Goal: Information Seeking & Learning: Check status

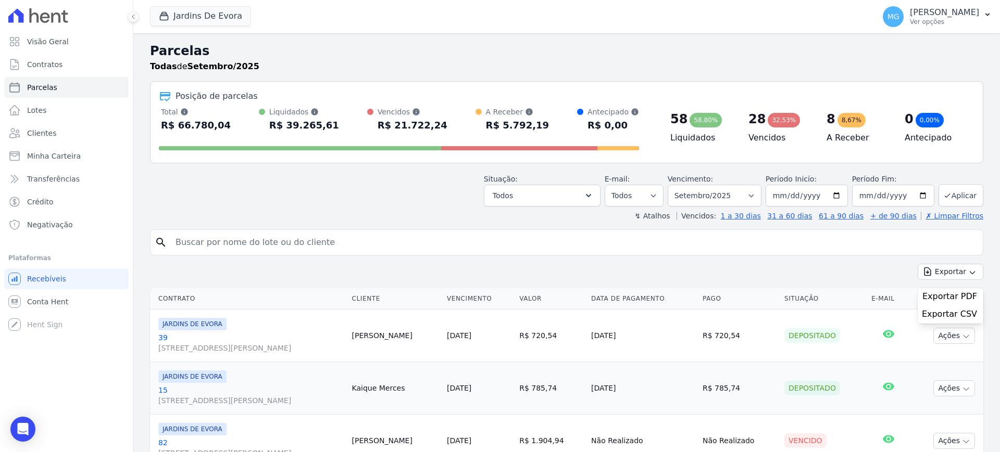
select select
click at [201, 18] on button "Jardins De Evora" at bounding box center [200, 16] width 101 height 20
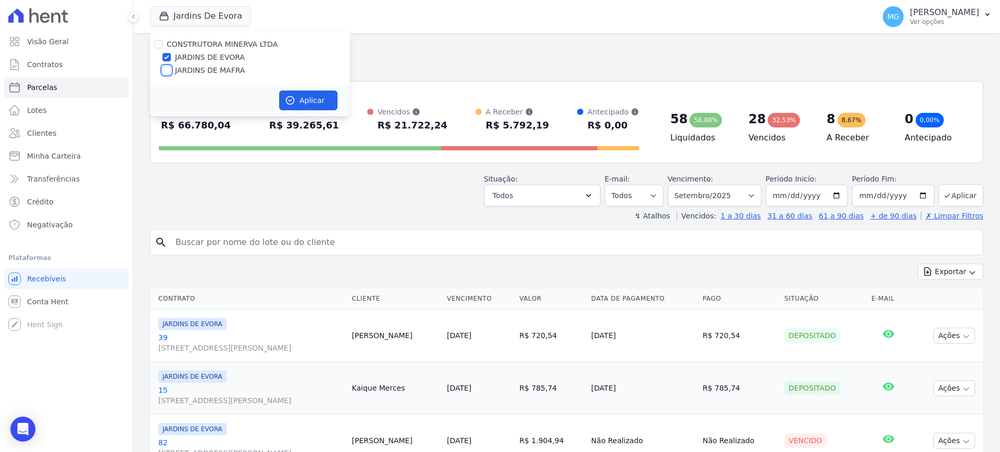
click at [167, 73] on input "JARDINS DE MAFRA" at bounding box center [166, 70] width 8 height 8
checkbox input "true"
click at [302, 97] on button "Aplicar" at bounding box center [308, 101] width 58 height 20
select select
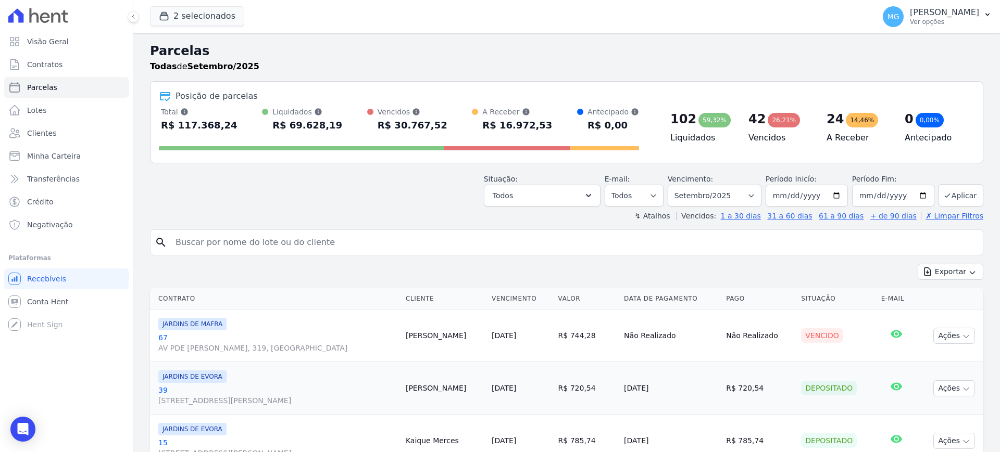
click at [42, 19] on icon at bounding box center [45, 17] width 10 height 10
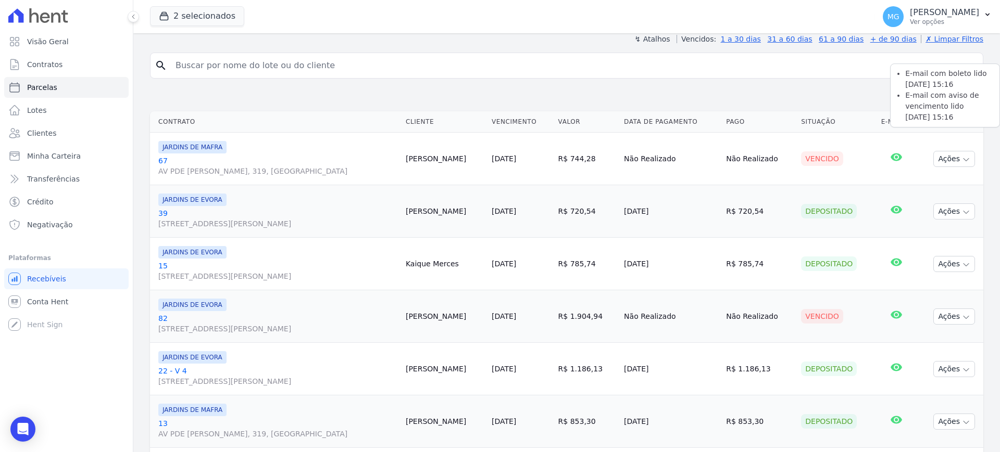
scroll to position [176, 0]
click at [161, 162] on link "67 AV PDE [PERSON_NAME], 319, [GEOGRAPHIC_DATA]" at bounding box center [277, 167] width 239 height 21
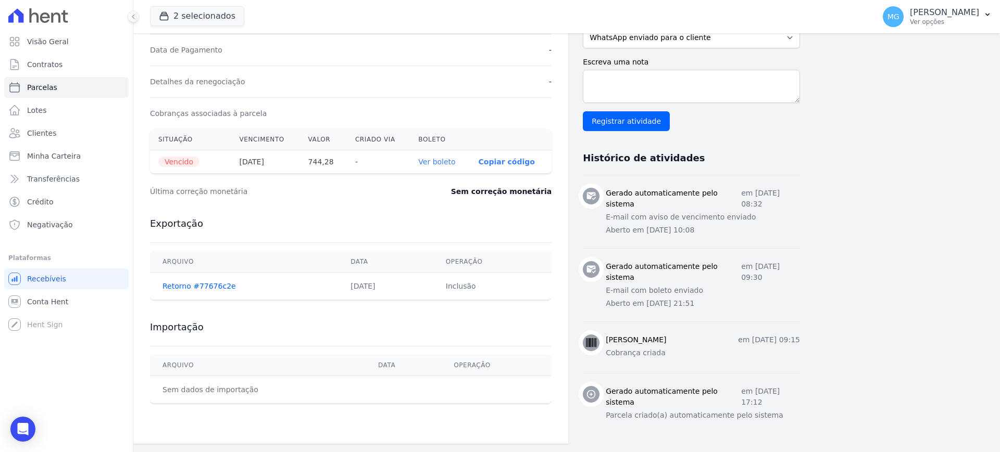
scroll to position [291, 0]
drag, startPoint x: 627, startPoint y: 207, endPoint x: 752, endPoint y: 219, distance: 125.5
click at [752, 219] on div "Gerado automaticamente pelo sistema em [DATE] 08:32 E-mail com aviso de vencime…" at bounding box center [702, 212] width 194 height 48
drag, startPoint x: 756, startPoint y: 181, endPoint x: 795, endPoint y: 179, distance: 38.6
click at [795, 188] on p "em [DATE] 08:32" at bounding box center [770, 199] width 59 height 22
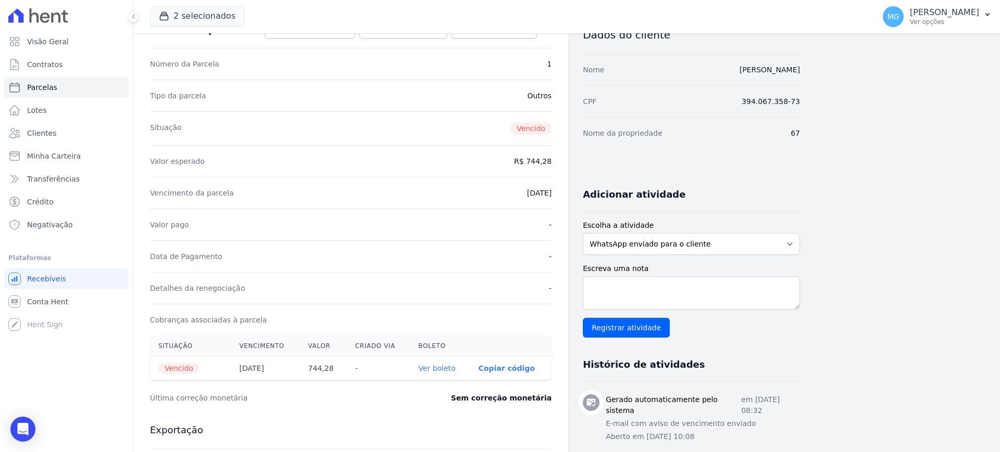
scroll to position [0, 0]
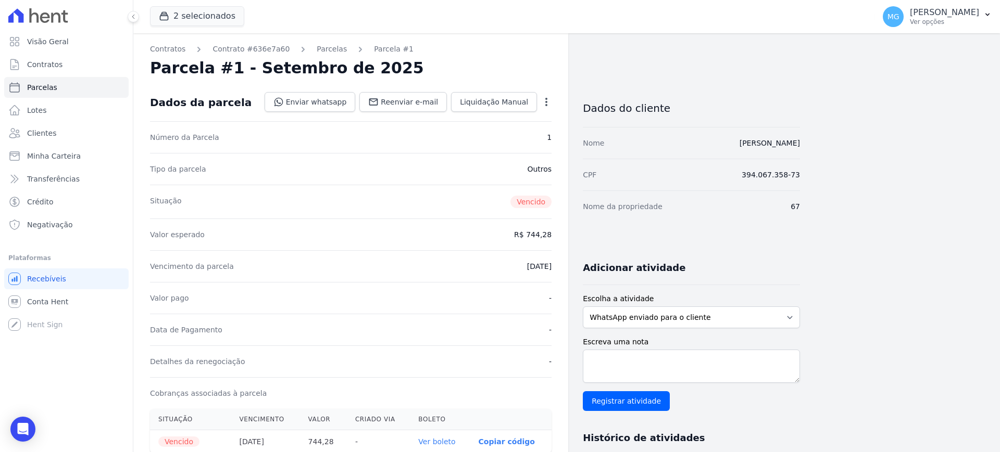
select select
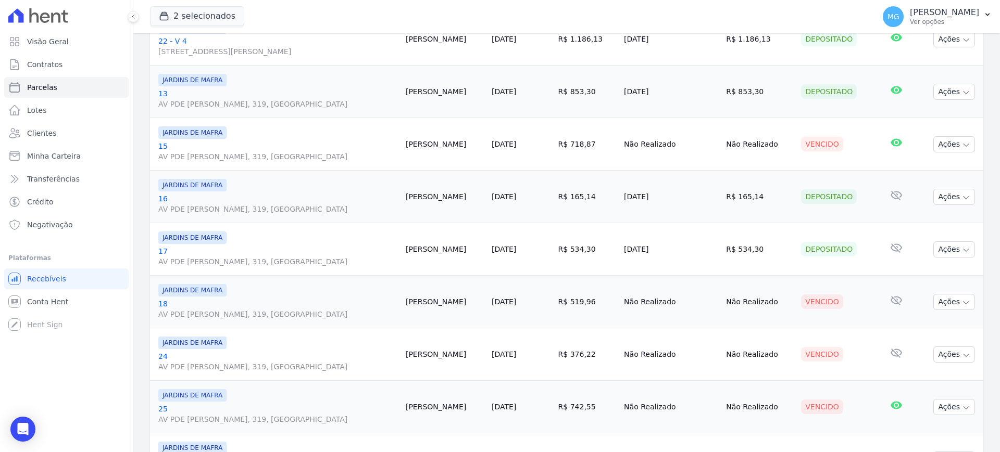
scroll to position [521, 0]
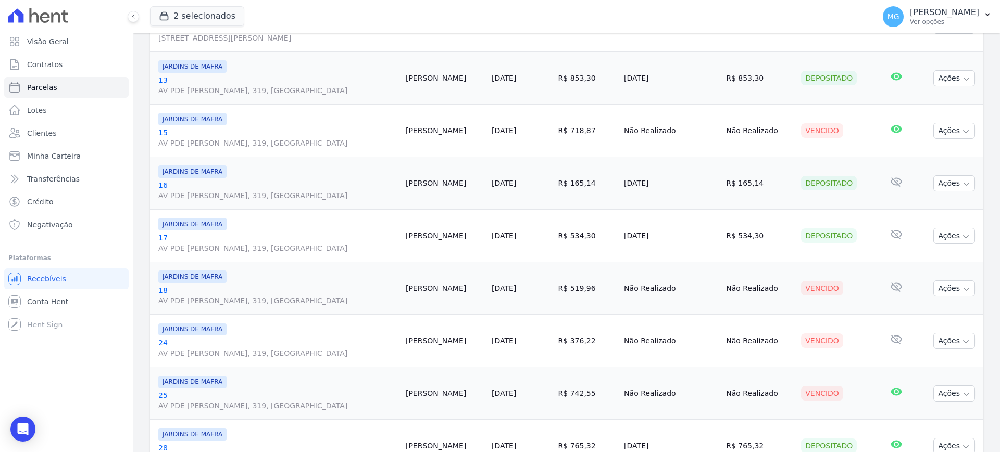
click at [161, 343] on link "24 AV PDE [PERSON_NAME], 319, [GEOGRAPHIC_DATA]" at bounding box center [277, 348] width 239 height 21
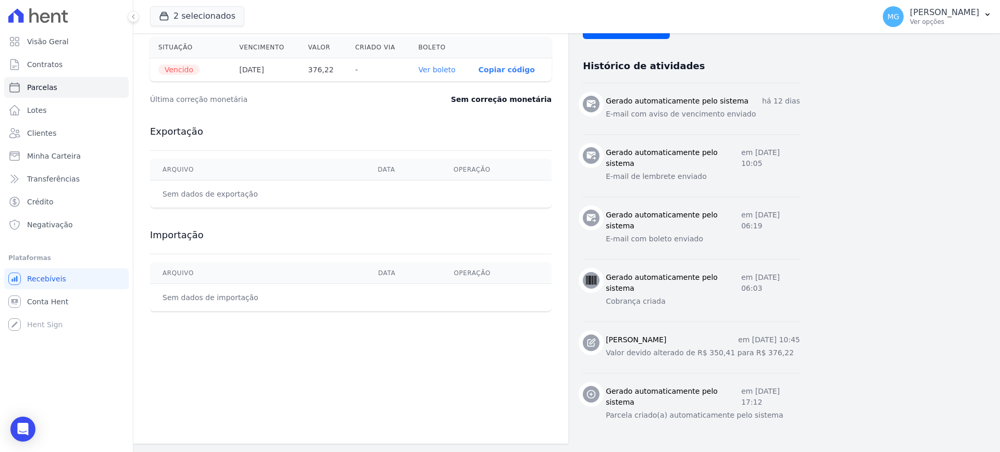
scroll to position [383, 0]
drag, startPoint x: 617, startPoint y: 225, endPoint x: 726, endPoint y: 229, distance: 108.9
click at [726, 234] on p "E-mail com boleto enviado" at bounding box center [702, 239] width 194 height 11
drag, startPoint x: 624, startPoint y: 167, endPoint x: 767, endPoint y: 167, distance: 143.2
click at [767, 171] on p "E-mail de lembrete enviado" at bounding box center [702, 176] width 194 height 11
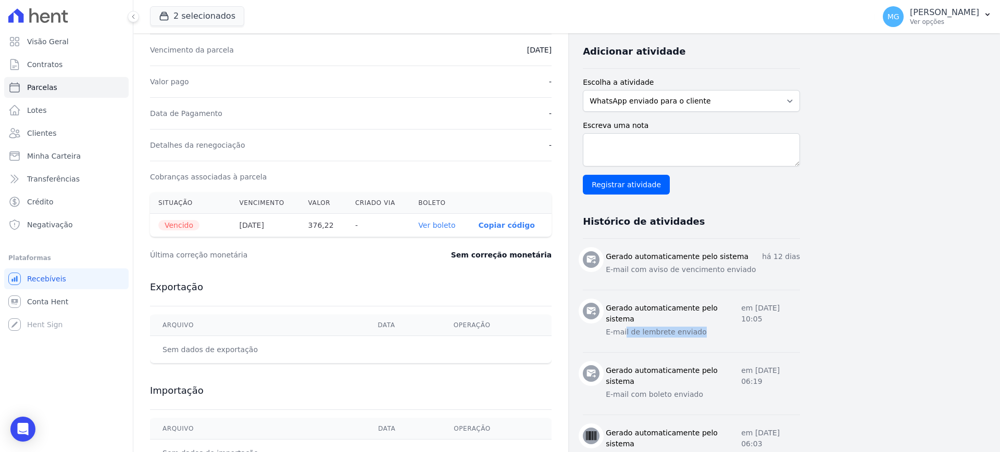
scroll to position [217, 0]
drag, startPoint x: 714, startPoint y: 305, endPoint x: 792, endPoint y: 305, distance: 78.6
click at [792, 305] on p "em [DATE] 10:05" at bounding box center [770, 313] width 59 height 22
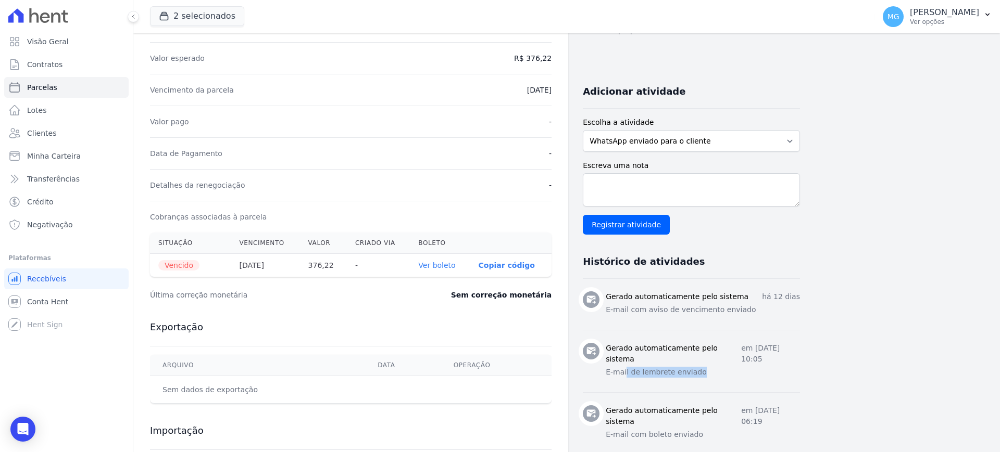
scroll to position [173, 0]
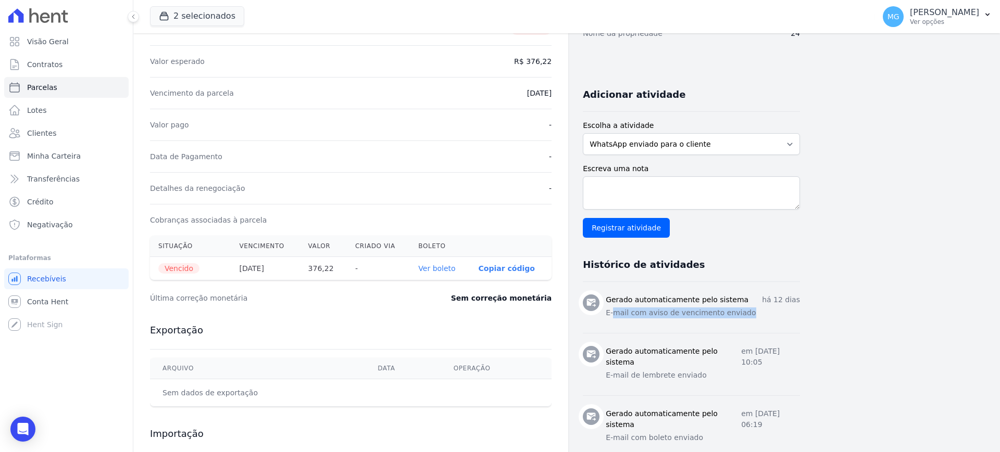
drag, startPoint x: 611, startPoint y: 310, endPoint x: 750, endPoint y: 310, distance: 139.0
click at [750, 310] on p "E-mail com aviso de vencimento enviado" at bounding box center [702, 313] width 194 height 11
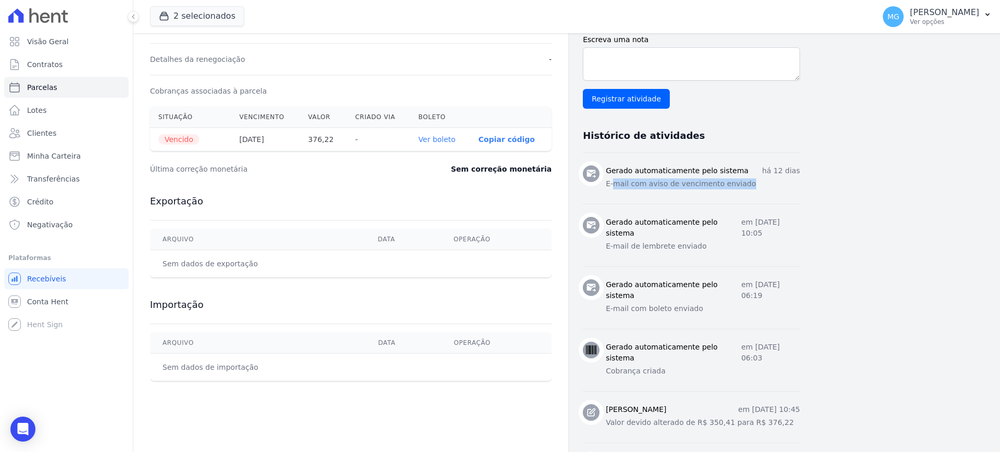
scroll to position [304, 0]
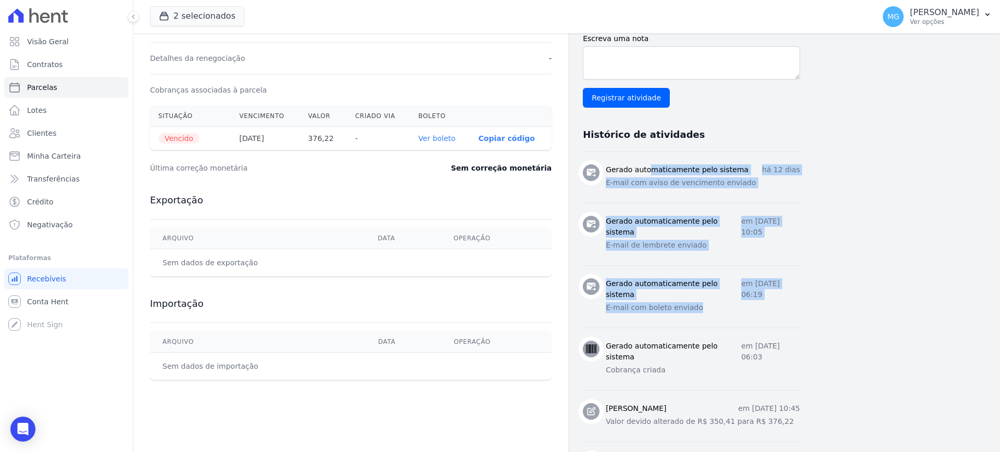
drag, startPoint x: 697, startPoint y: 308, endPoint x: 588, endPoint y: 157, distance: 186.2
click at [588, 157] on ul "Gerado automaticamente pelo sistema há 12 dias E-mail com aviso de vencimento e…" at bounding box center [691, 328] width 217 height 352
drag, startPoint x: 241, startPoint y: 138, endPoint x: 282, endPoint y: 140, distance: 41.7
click at [282, 140] on th "[DATE]" at bounding box center [265, 138] width 69 height 23
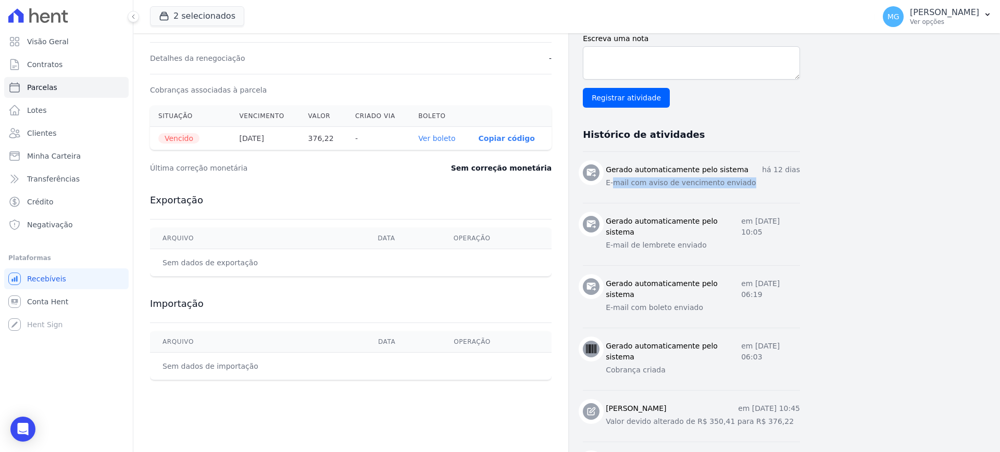
drag, startPoint x: 613, startPoint y: 180, endPoint x: 753, endPoint y: 182, distance: 140.1
click at [753, 182] on p "E-mail com aviso de vencimento enviado" at bounding box center [702, 183] width 194 height 11
drag, startPoint x: 625, startPoint y: 309, endPoint x: 831, endPoint y: 301, distance: 206.3
click at [831, 301] on div "Contratos Contrato #8f9affb1 [GEOGRAPHIC_DATA] Parcela #1 [GEOGRAPHIC_DATA] #1 …" at bounding box center [558, 121] width 850 height 783
drag, startPoint x: 717, startPoint y: 221, endPoint x: 761, endPoint y: 234, distance: 45.6
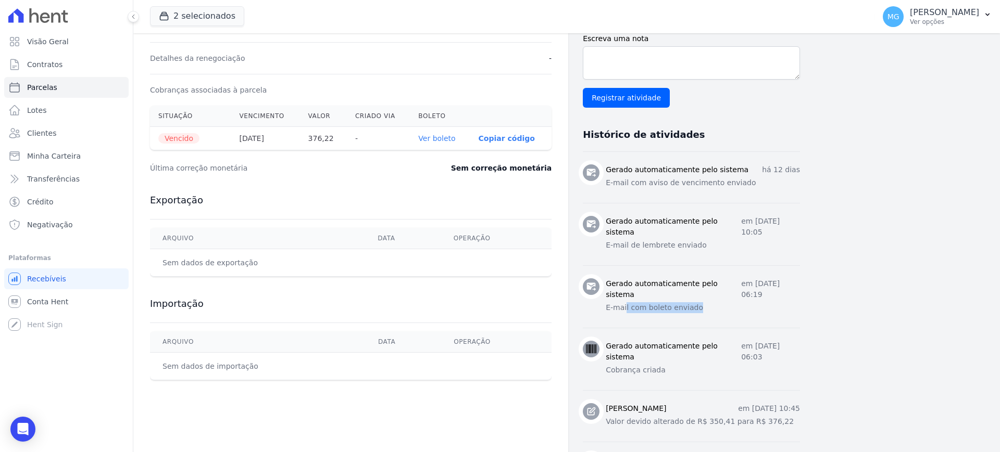
click at [761, 234] on p "em [DATE] 10:05" at bounding box center [770, 227] width 59 height 22
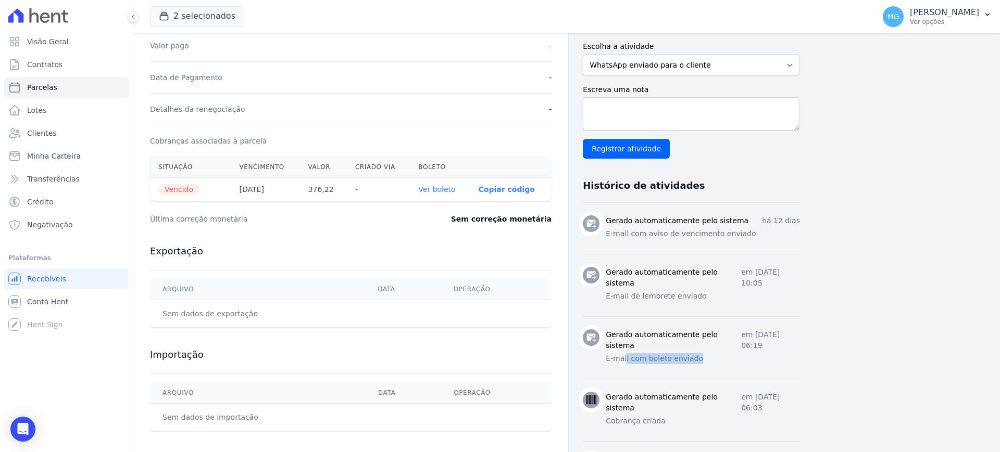
scroll to position [217, 0]
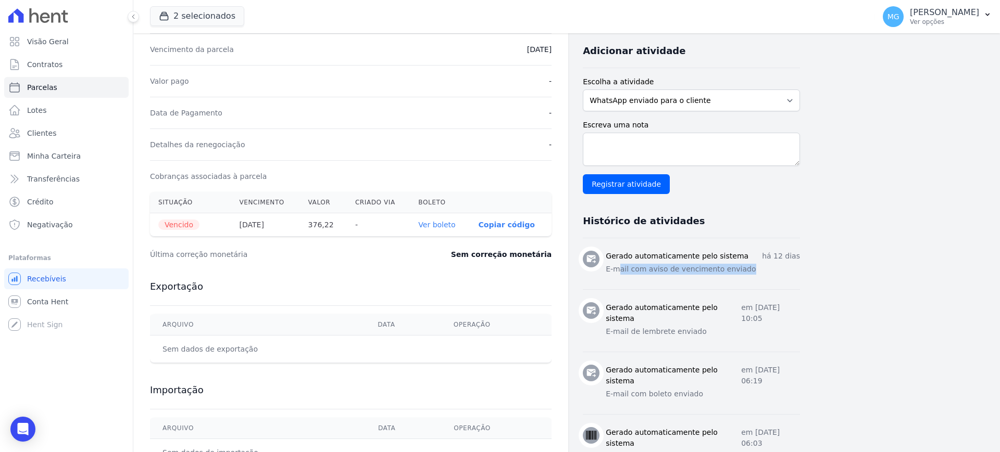
drag, startPoint x: 616, startPoint y: 272, endPoint x: 763, endPoint y: 272, distance: 146.8
click at [763, 272] on p "E-mail com aviso de vencimento enviado" at bounding box center [702, 269] width 194 height 11
click at [734, 295] on li "Gerado automaticamente pelo sistema em [DATE] 10:05 E-mail de lembrete enviado" at bounding box center [691, 320] width 217 height 62
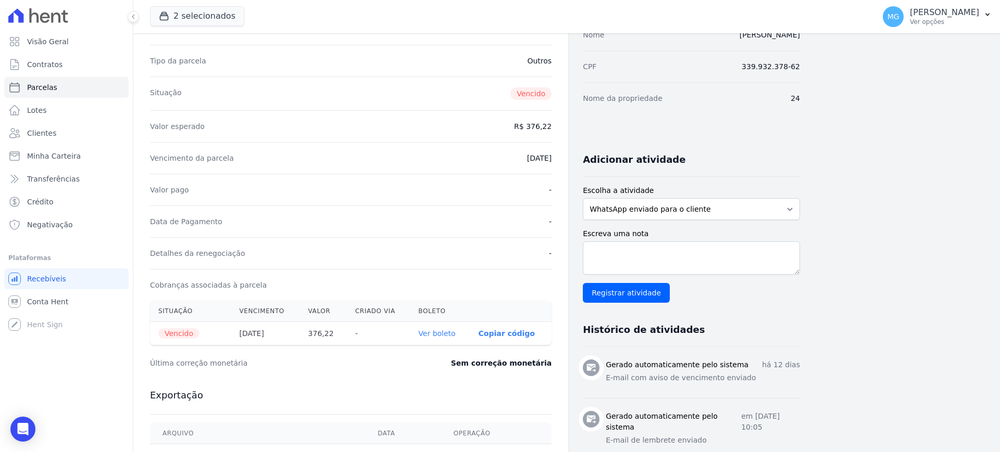
scroll to position [173, 0]
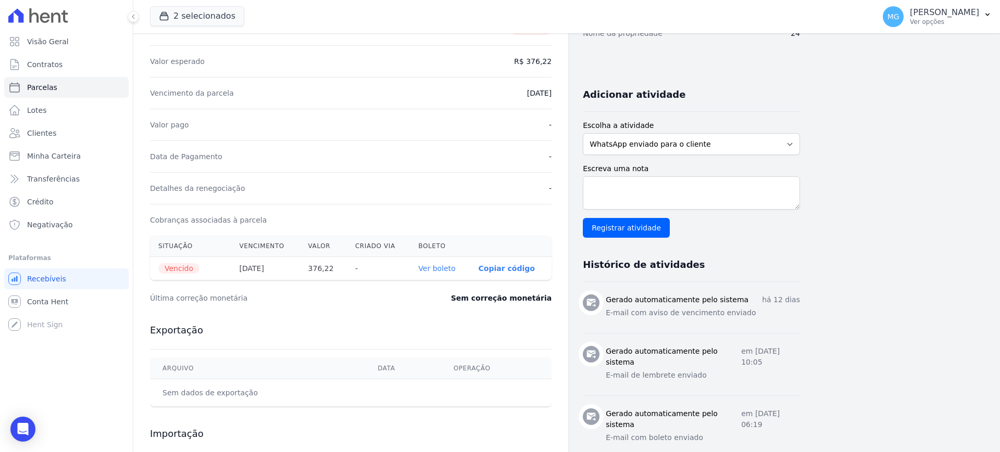
select select
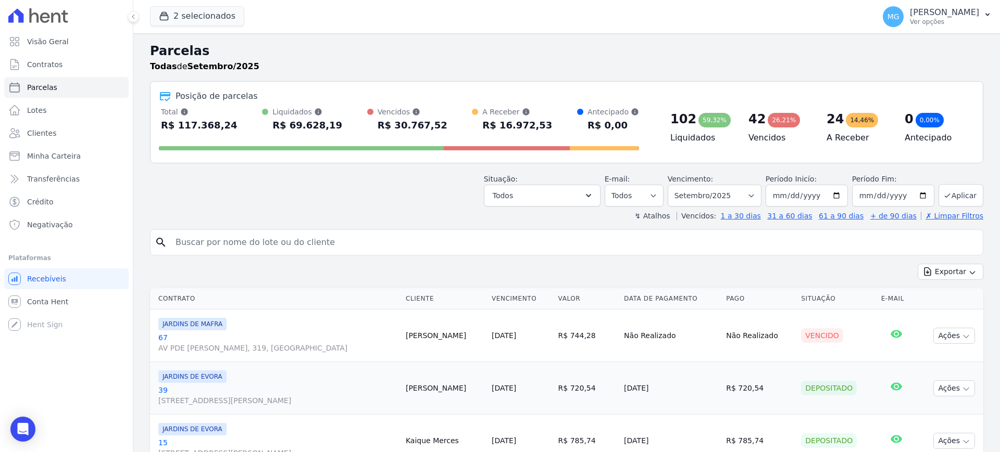
click at [356, 56] on h2 "Parcelas" at bounding box center [566, 51] width 833 height 19
